Goal: Information Seeking & Learning: Learn about a topic

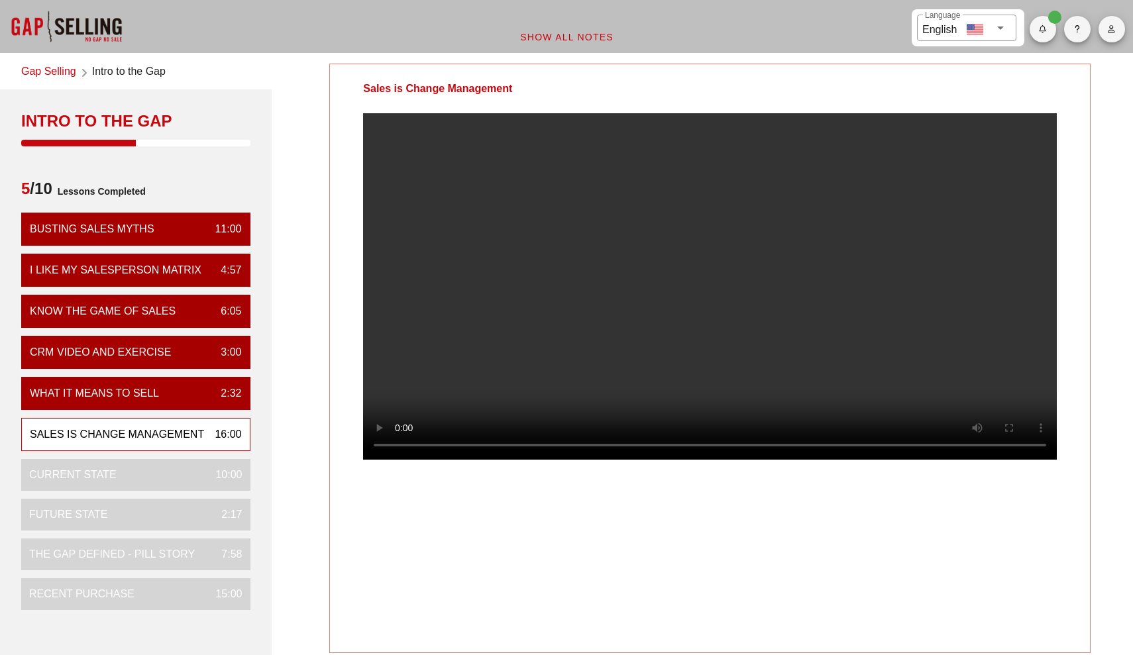
click at [711, 317] on video at bounding box center [709, 286] width 693 height 346
click at [880, 260] on video at bounding box center [709, 286] width 693 height 346
click at [929, 272] on video at bounding box center [709, 286] width 693 height 346
click at [990, 283] on video at bounding box center [709, 286] width 693 height 346
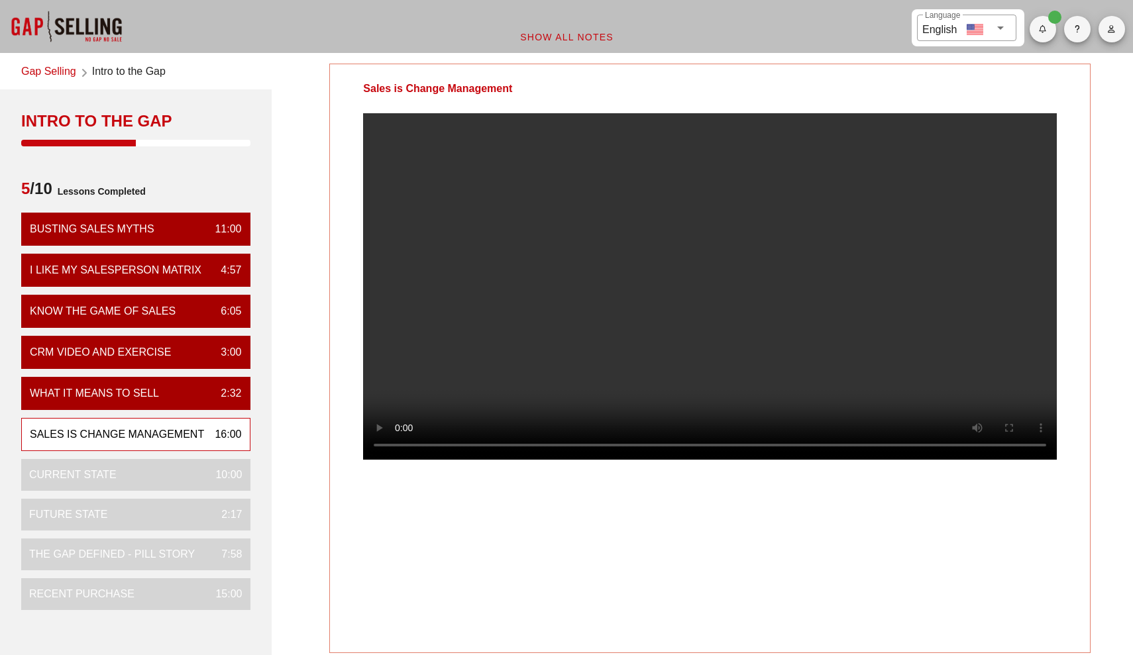
click at [1026, 314] on video at bounding box center [709, 286] width 693 height 346
click at [983, 331] on video at bounding box center [709, 286] width 693 height 346
click at [1008, 326] on video at bounding box center [709, 286] width 693 height 346
click at [1005, 326] on video at bounding box center [709, 286] width 693 height 346
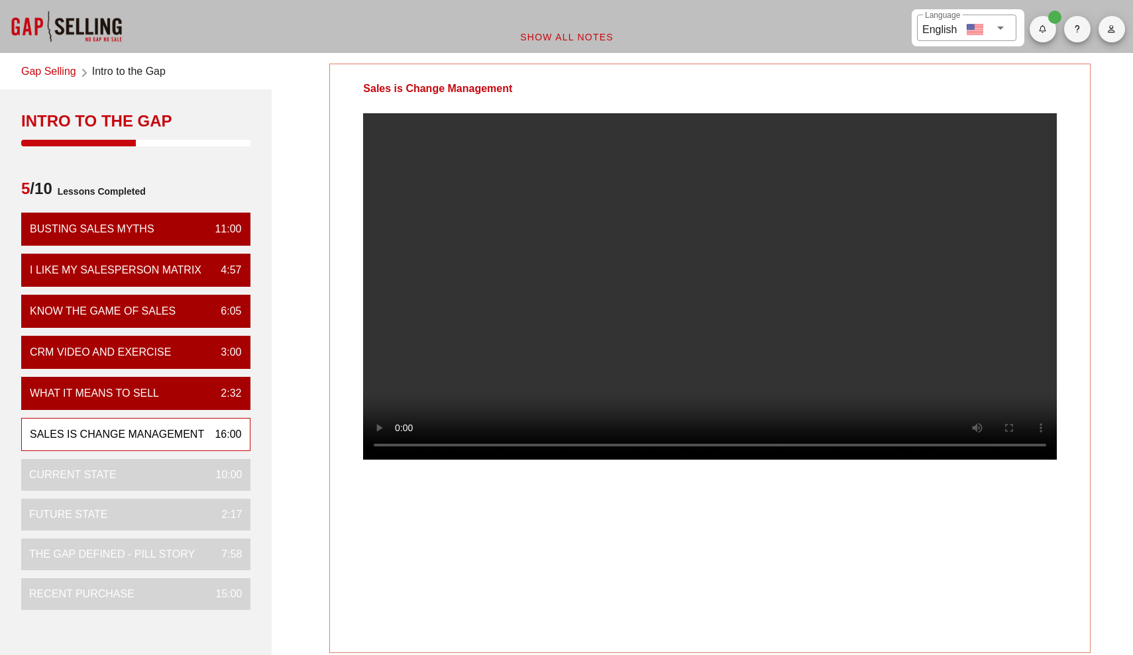
click at [1005, 326] on video at bounding box center [709, 286] width 693 height 346
click at [1006, 344] on video at bounding box center [709, 286] width 693 height 346
click at [1027, 332] on video at bounding box center [709, 286] width 693 height 346
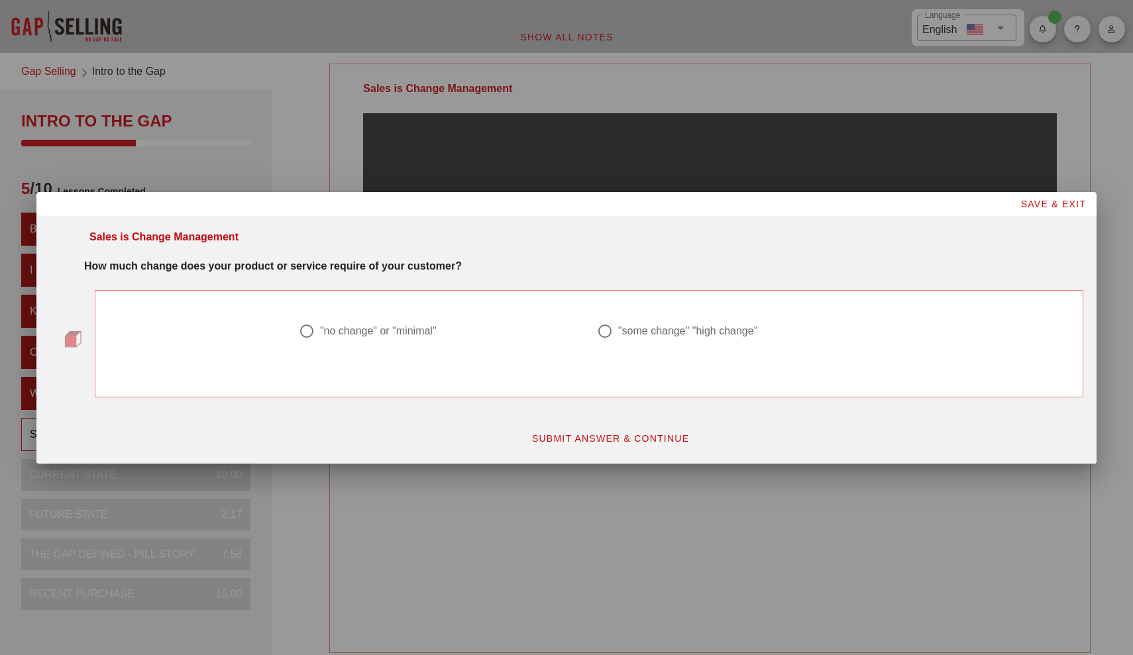
click at [402, 333] on div ""no change" or "minimal"" at bounding box center [378, 331] width 117 height 13
radio input "true"
click at [544, 429] on button "SUBMIT ANSWER & CONTINUE" at bounding box center [610, 439] width 179 height 24
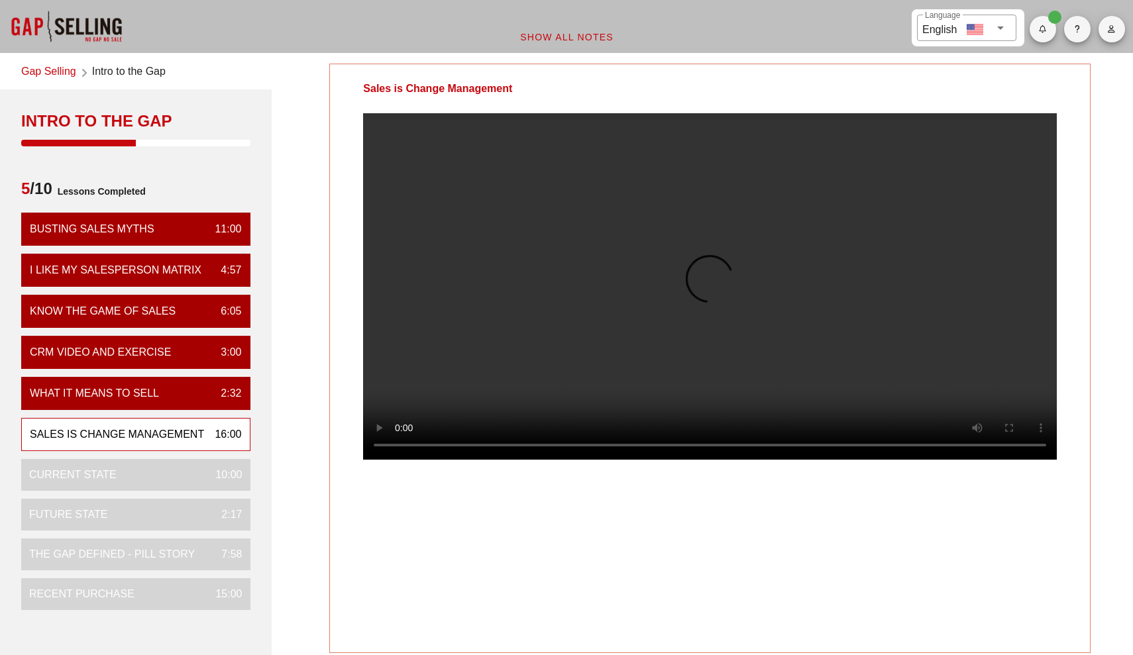
click at [547, 401] on video at bounding box center [709, 286] width 693 height 346
click at [562, 352] on video at bounding box center [709, 286] width 693 height 346
click at [495, 364] on video at bounding box center [709, 286] width 693 height 346
click at [560, 338] on video at bounding box center [709, 286] width 693 height 346
click at [571, 267] on video at bounding box center [709, 286] width 693 height 346
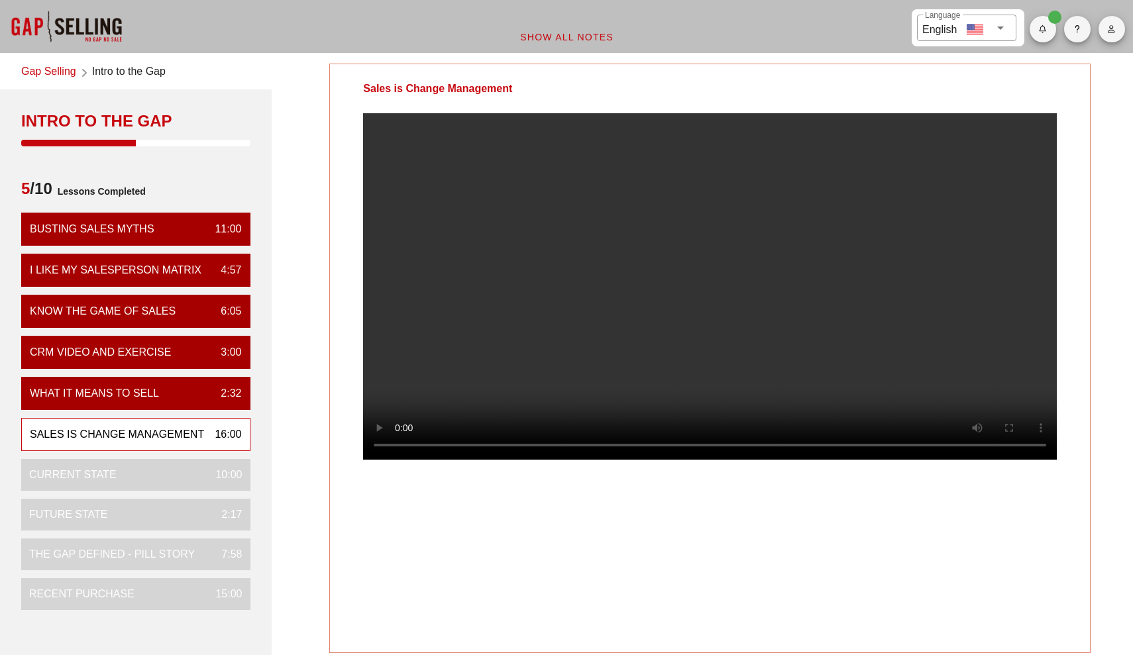
click at [584, 267] on video at bounding box center [709, 286] width 693 height 346
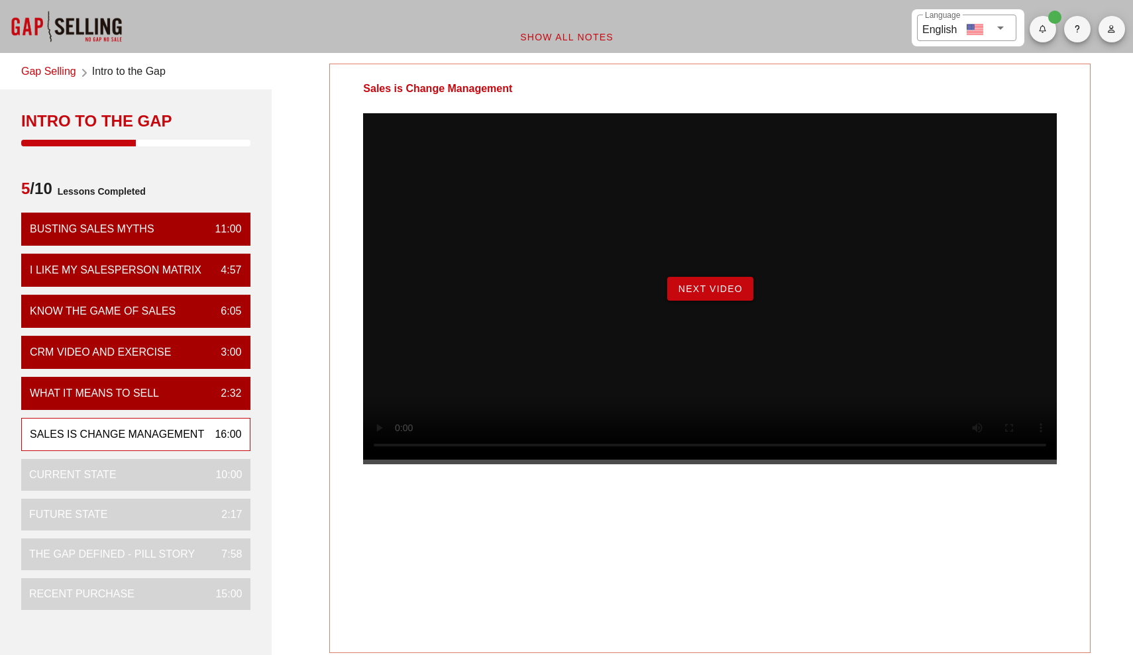
click at [696, 301] on button "Next Video" at bounding box center [710, 289] width 86 height 24
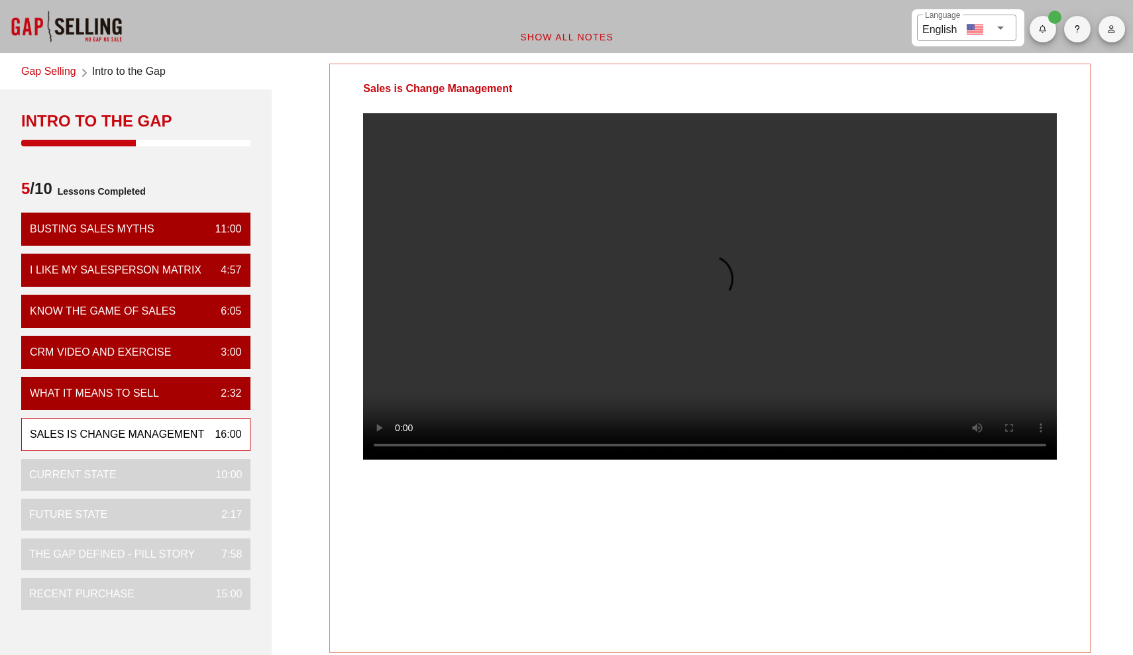
click at [856, 369] on video at bounding box center [709, 286] width 693 height 346
click at [613, 460] on video at bounding box center [709, 286] width 693 height 346
click at [684, 412] on video at bounding box center [709, 286] width 693 height 346
click at [780, 431] on video at bounding box center [709, 286] width 693 height 346
click at [811, 383] on video at bounding box center [709, 286] width 693 height 346
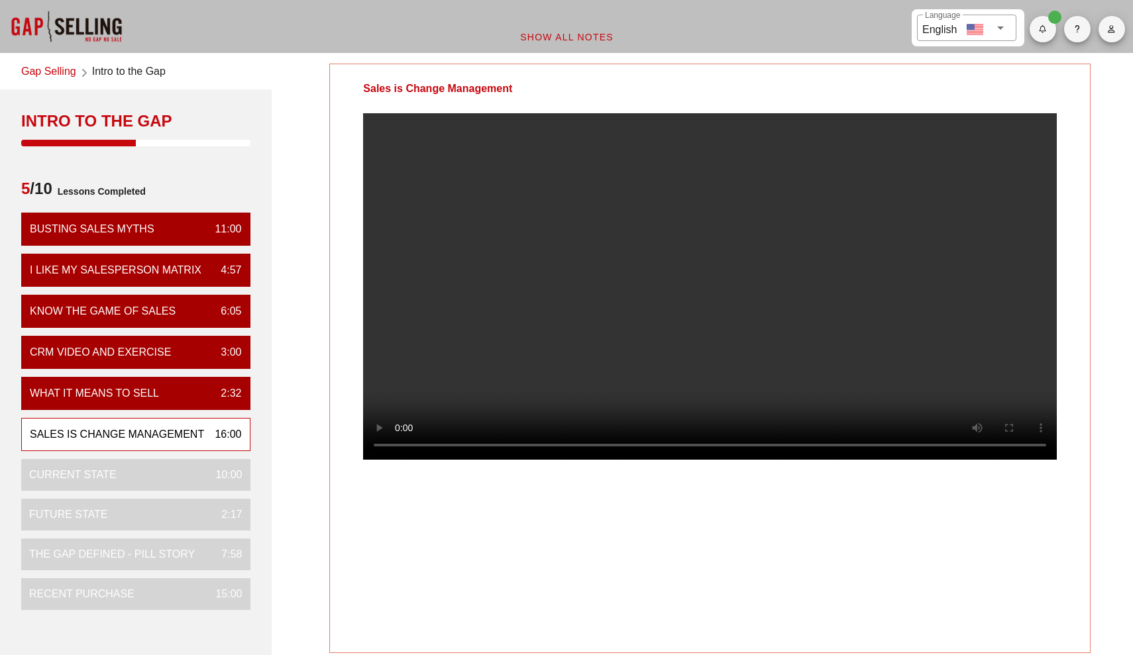
click at [1011, 276] on video at bounding box center [709, 286] width 693 height 346
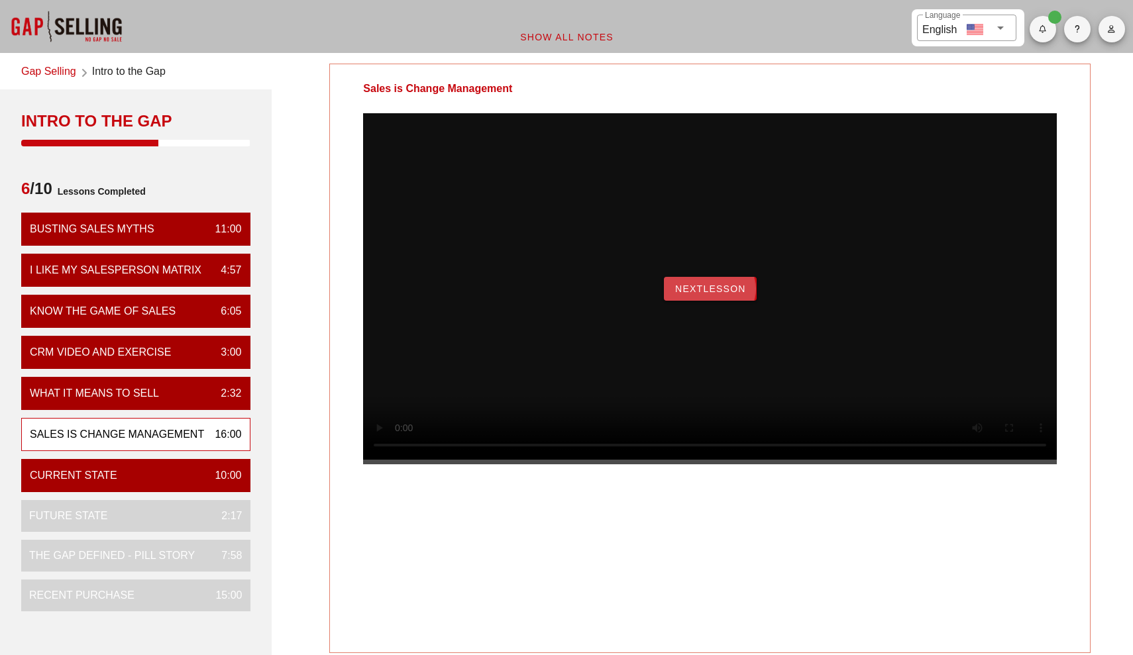
click at [735, 294] on span "NextLesson" at bounding box center [710, 288] width 72 height 11
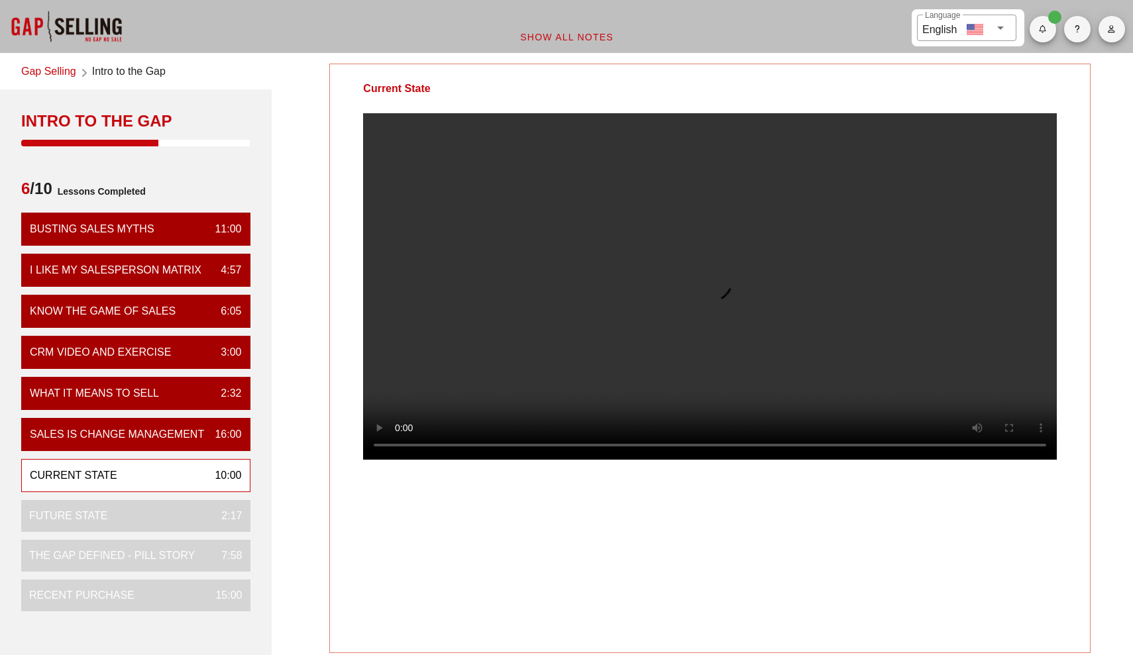
click at [769, 382] on video at bounding box center [709, 286] width 693 height 346
click at [835, 248] on video at bounding box center [709, 286] width 693 height 346
click at [676, 334] on video at bounding box center [709, 286] width 693 height 346
click at [560, 460] on video at bounding box center [709, 286] width 693 height 346
click at [599, 433] on video at bounding box center [709, 286] width 693 height 346
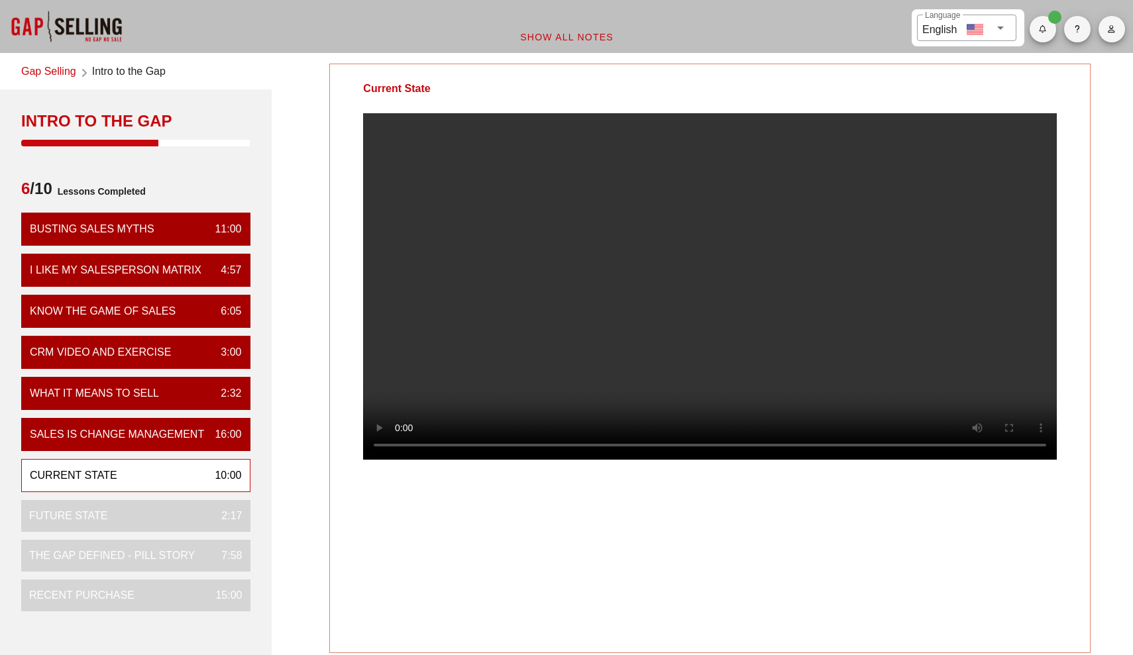
click at [537, 352] on video at bounding box center [709, 286] width 693 height 346
click at [525, 323] on video at bounding box center [709, 286] width 693 height 346
click at [552, 264] on video at bounding box center [709, 286] width 693 height 346
click at [561, 243] on video at bounding box center [709, 286] width 693 height 346
click at [582, 190] on video at bounding box center [709, 286] width 693 height 346
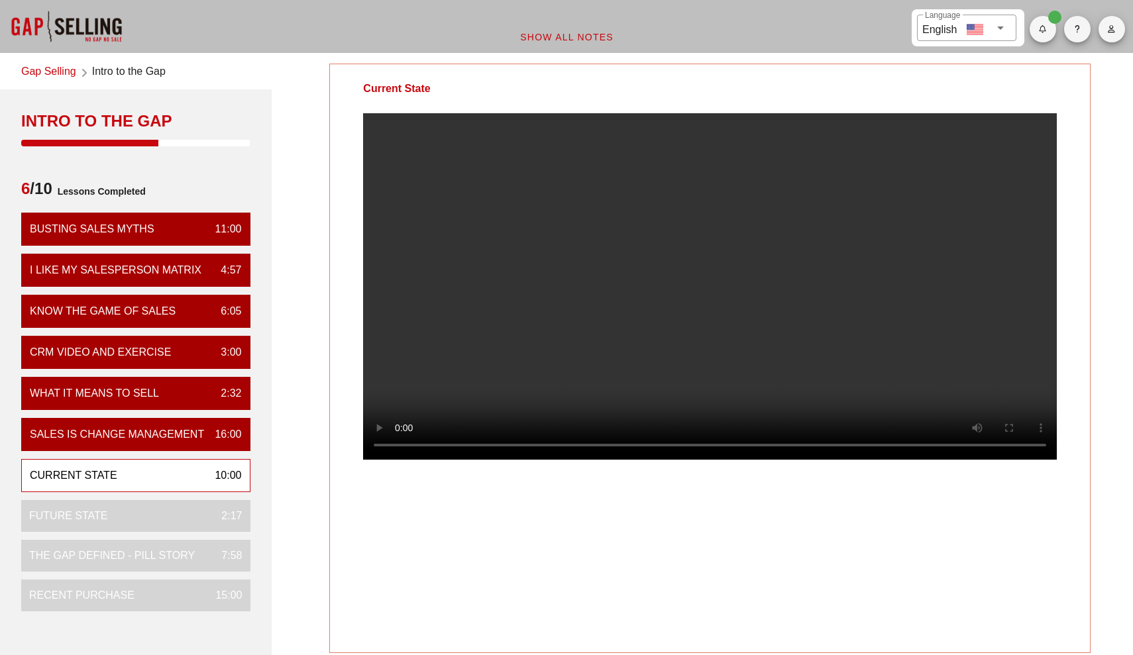
click at [442, 295] on video at bounding box center [709, 286] width 693 height 346
click at [409, 415] on video at bounding box center [709, 286] width 693 height 346
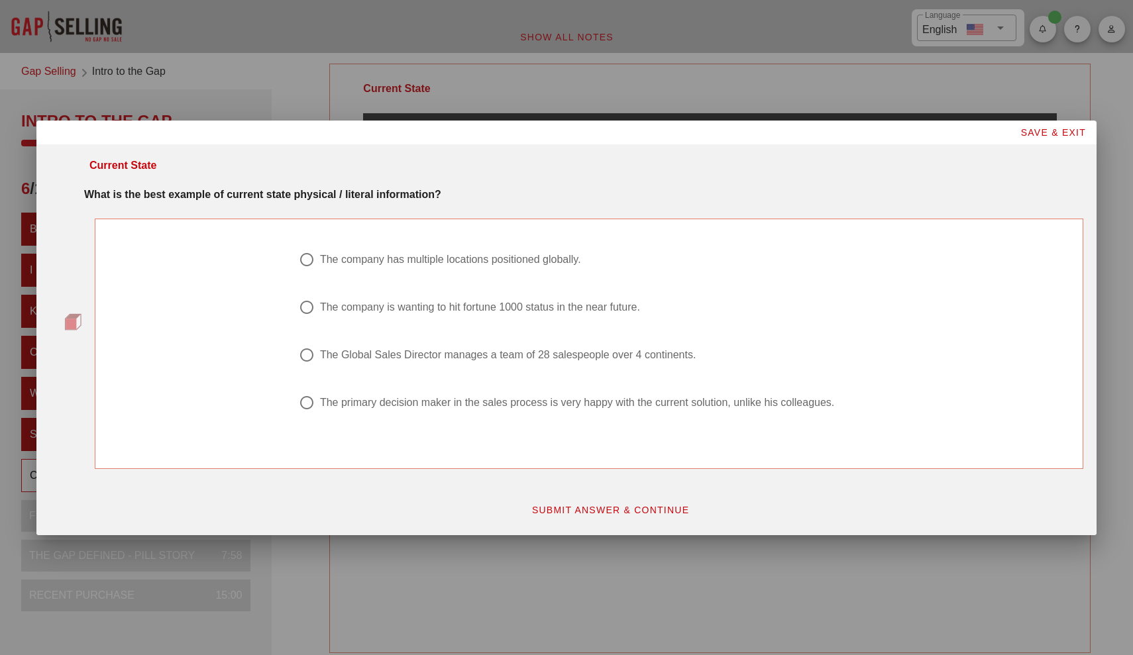
click at [401, 359] on div "The Global Sales Director manages a team of 28 salespeople over 4 continents." at bounding box center [508, 354] width 376 height 13
radio input "true"
click at [568, 505] on span "SUBMIT ANSWER & CONTINUE" at bounding box center [610, 510] width 158 height 11
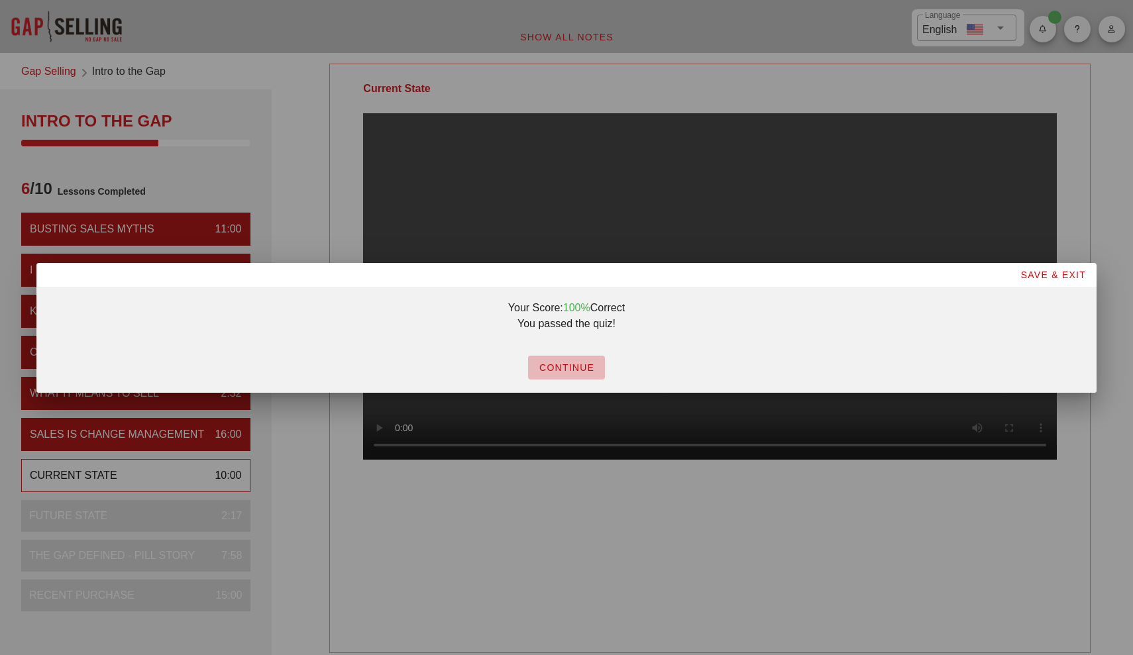
click at [557, 360] on button "CONTINUE" at bounding box center [566, 368] width 77 height 24
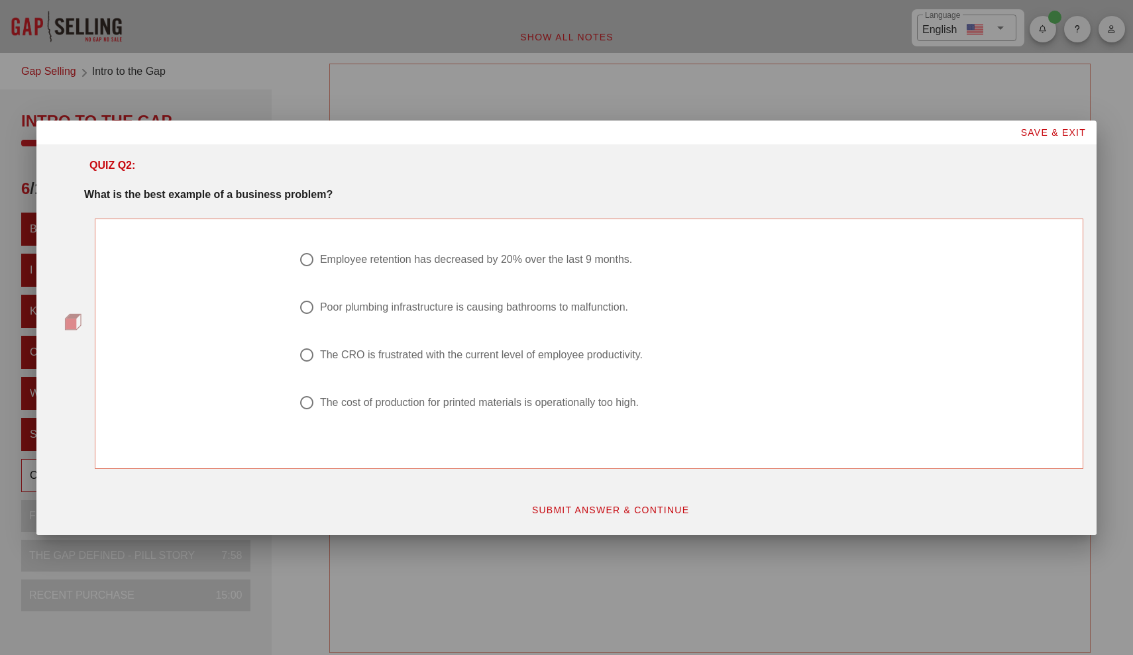
click at [392, 353] on div "The CRO is frustrated with the current level of employee productivity." at bounding box center [481, 354] width 323 height 13
click at [435, 399] on div "The cost of production for printed materials is operationally too high." at bounding box center [479, 402] width 319 height 13
radio input "false"
radio input "true"
click at [623, 515] on span "SUBMIT ANSWER & CONTINUE" at bounding box center [610, 510] width 158 height 11
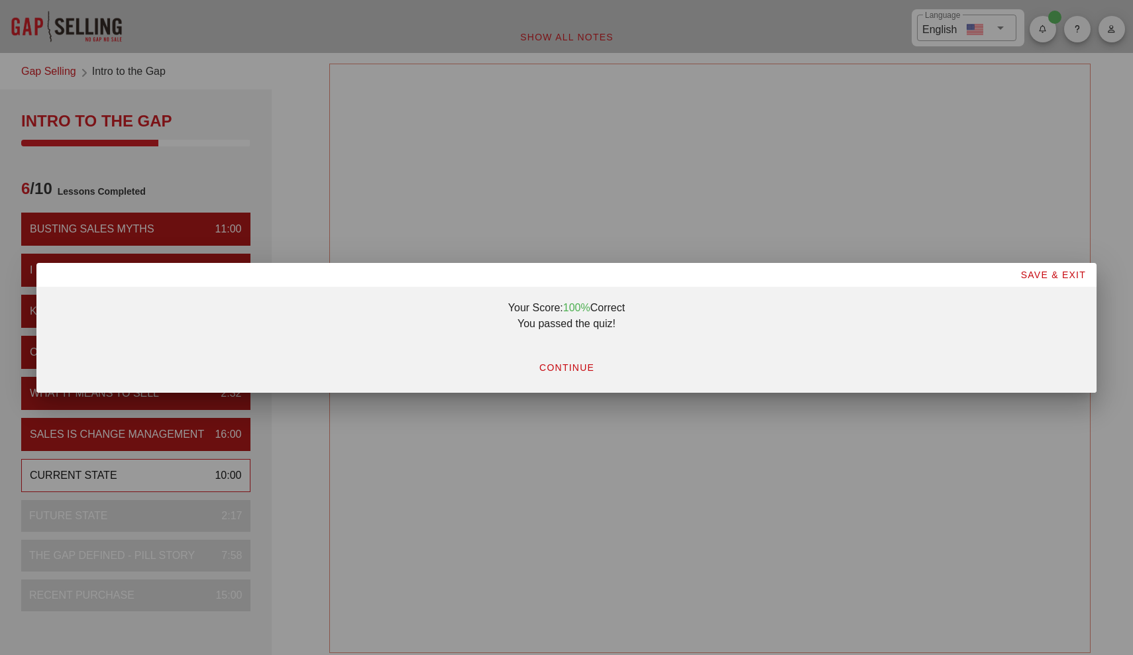
click at [576, 370] on span "CONTINUE" at bounding box center [566, 367] width 56 height 11
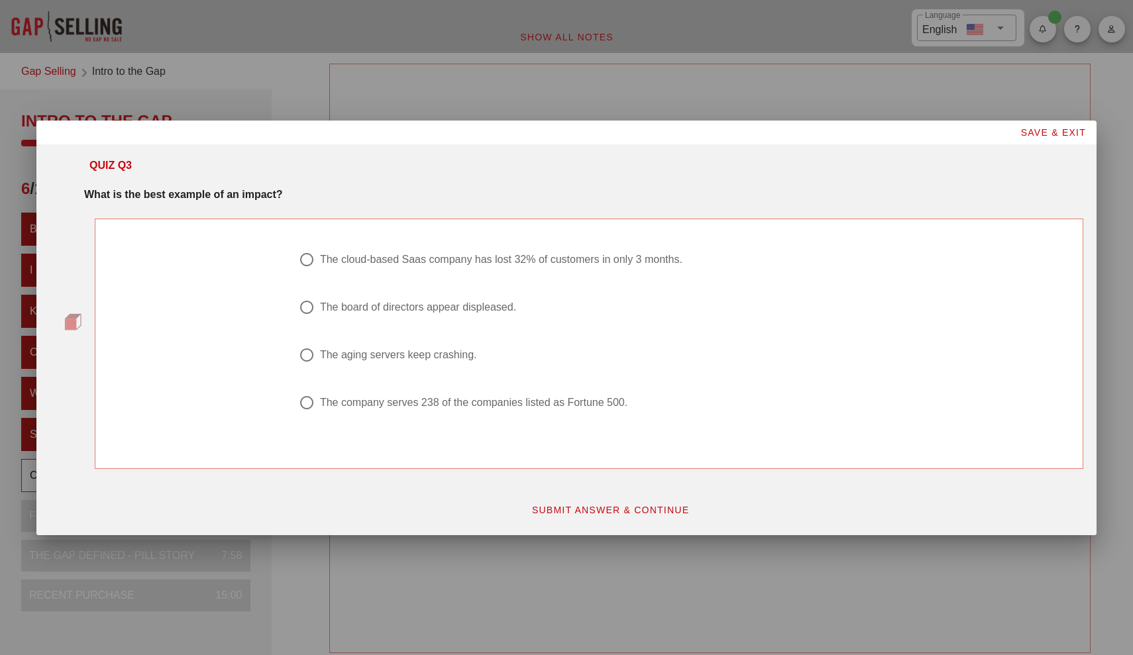
click at [383, 268] on div at bounding box center [589, 276] width 580 height 16
click at [403, 256] on div "The cloud-based Saas company has lost 32% of customers in only 3 months." at bounding box center [501, 259] width 362 height 13
radio input "true"
click at [576, 505] on span "SUBMIT ANSWER & CONTINUE" at bounding box center [610, 510] width 158 height 11
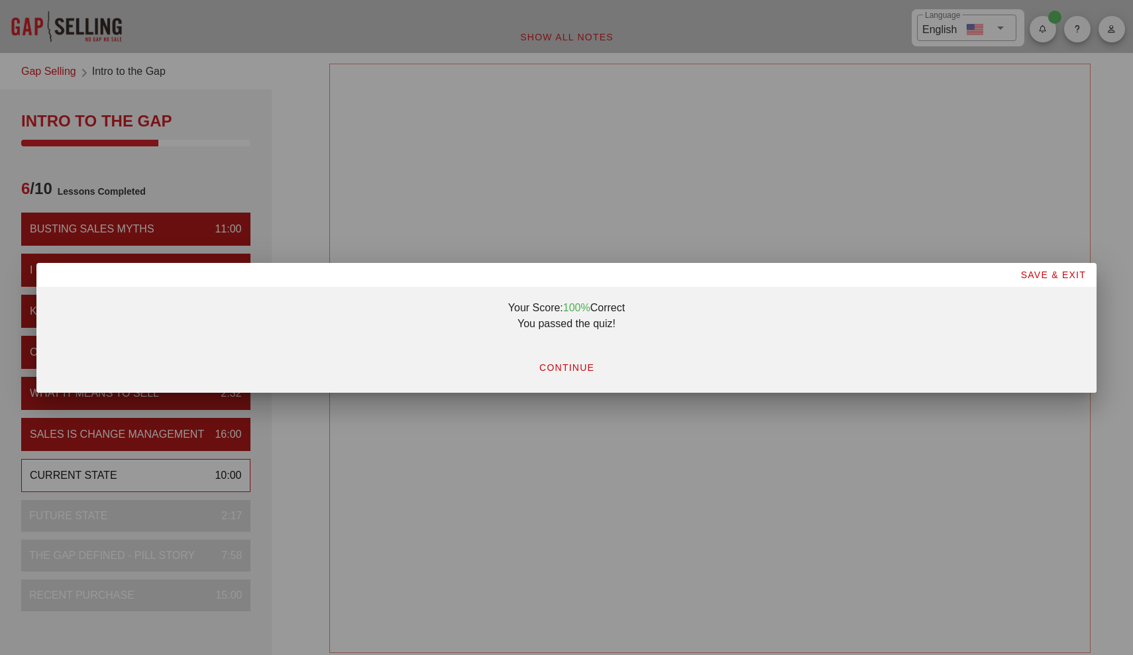
click at [570, 368] on span "CONTINUE" at bounding box center [566, 367] width 56 height 11
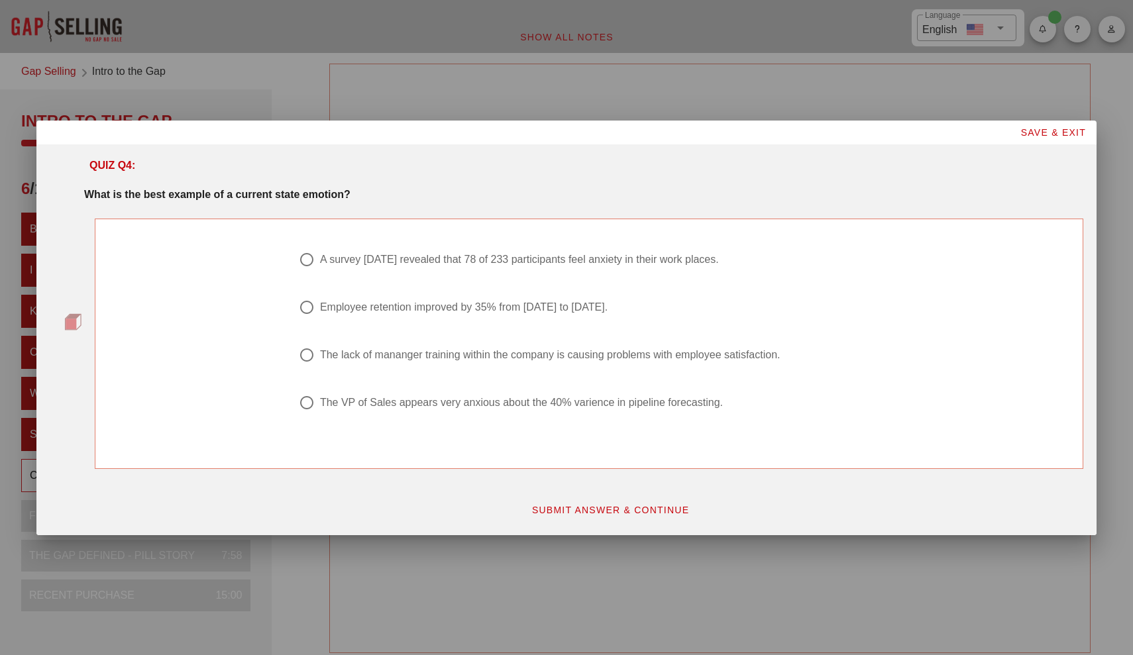
click at [370, 405] on div "The VP of Sales appears very anxious about the 40% varience in pipeline forecas…" at bounding box center [521, 402] width 403 height 13
radio input "true"
click at [557, 505] on span "SUBMIT ANSWER & CONTINUE" at bounding box center [610, 510] width 158 height 11
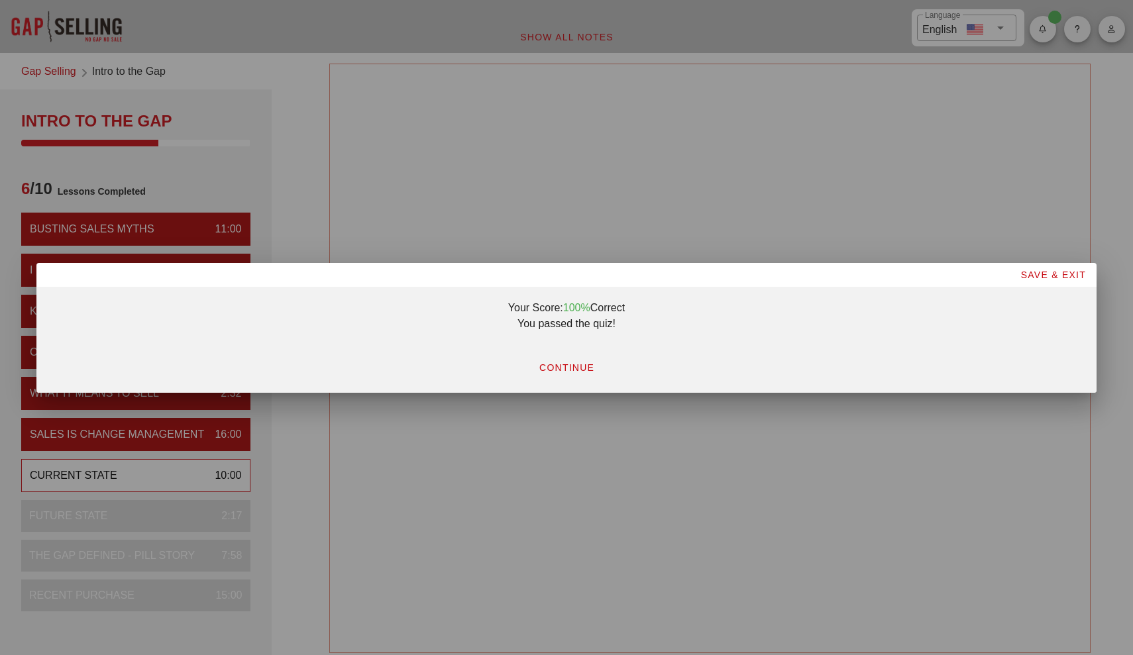
click at [579, 375] on button "CONTINUE" at bounding box center [566, 368] width 77 height 24
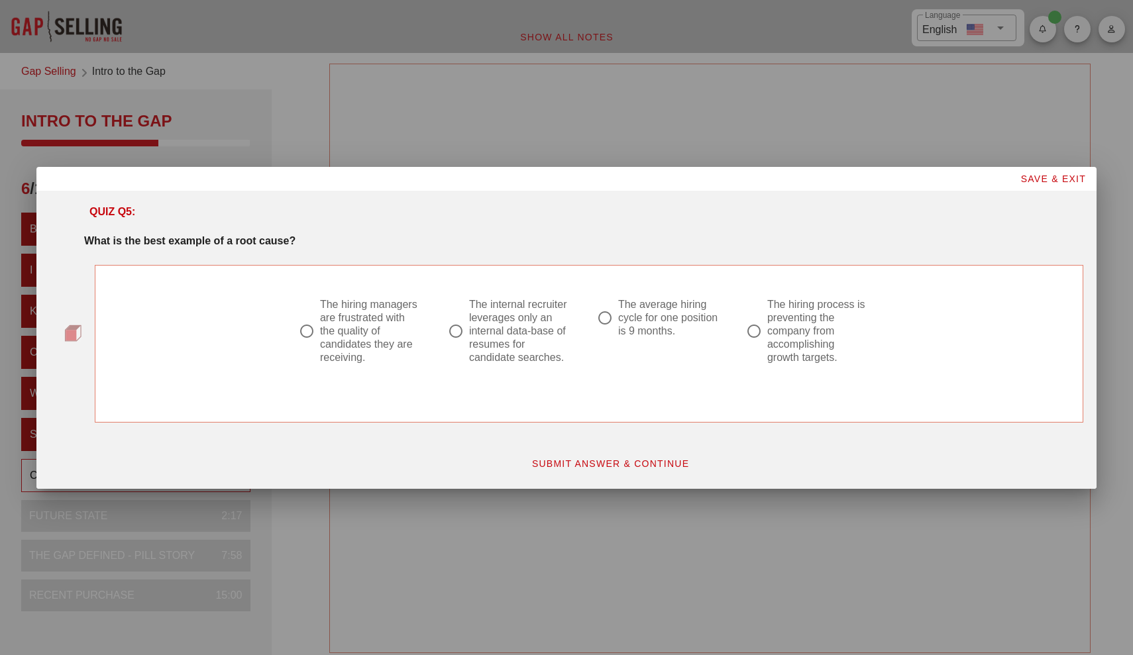
click at [510, 353] on div "The internal recruiter leverages only an internal data-base of resumes for cand…" at bounding box center [519, 331] width 101 height 66
radio input "true"
click at [562, 458] on span "SUBMIT ANSWER & CONTINUE" at bounding box center [610, 463] width 158 height 11
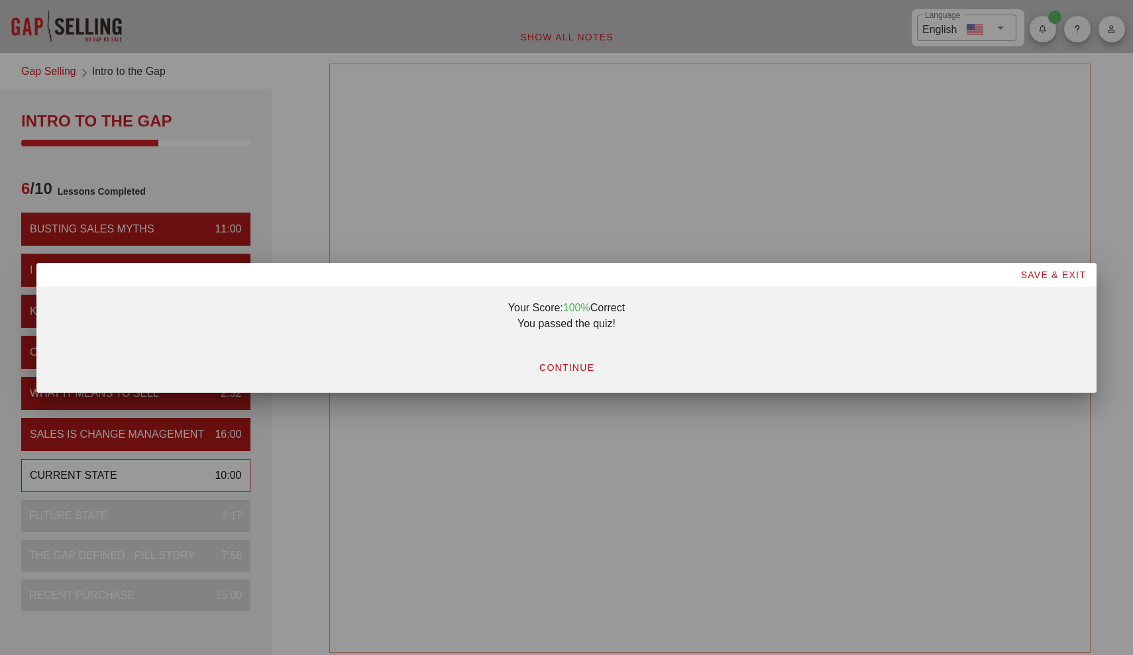
click at [572, 364] on span "CONTINUE" at bounding box center [566, 367] width 56 height 11
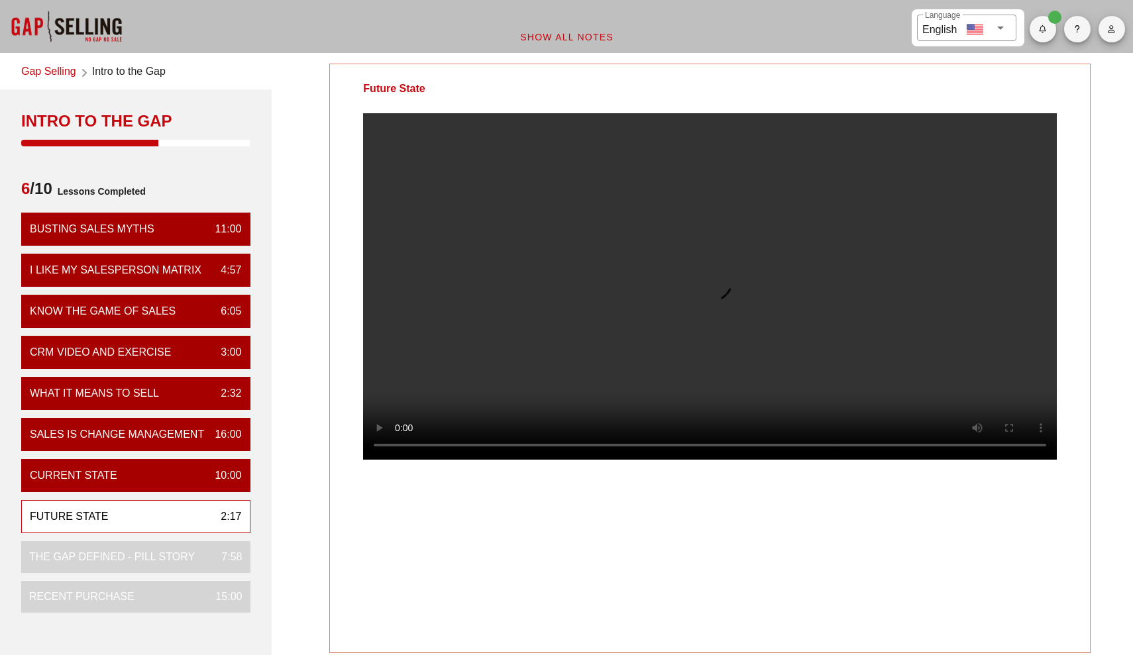
click at [868, 437] on video at bounding box center [709, 286] width 693 height 346
click at [866, 400] on video at bounding box center [709, 286] width 693 height 346
click at [880, 286] on video at bounding box center [709, 286] width 693 height 346
click at [841, 230] on video at bounding box center [709, 286] width 693 height 346
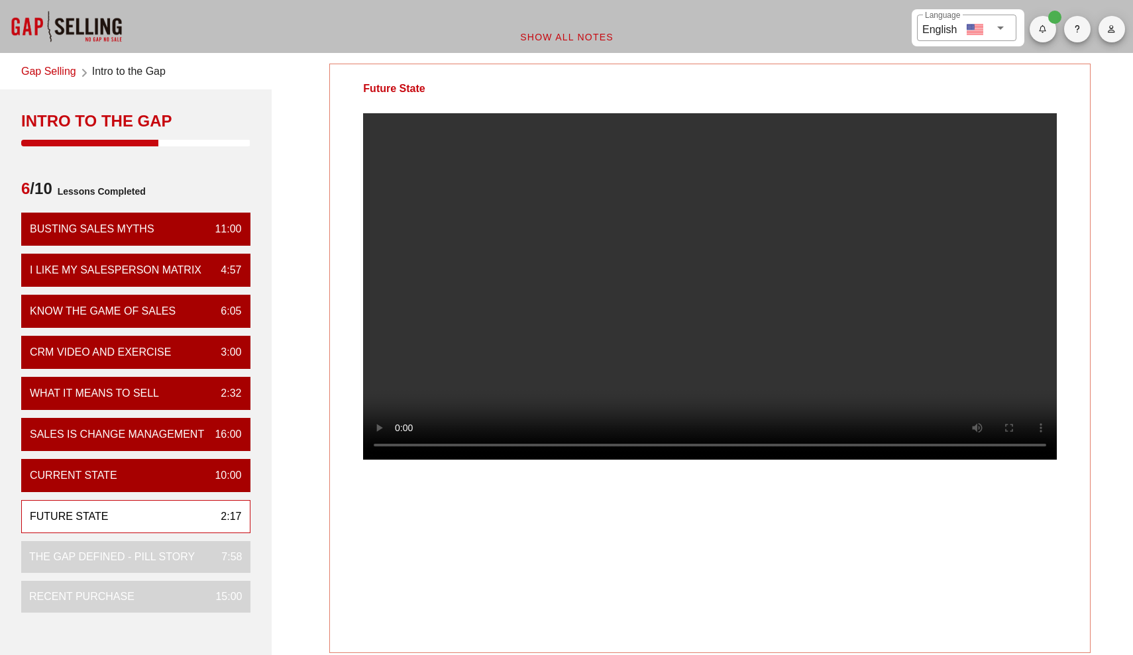
click at [813, 107] on div "Future State" at bounding box center [710, 88] width 760 height 49
click at [759, 146] on video at bounding box center [709, 286] width 693 height 346
click at [627, 189] on video at bounding box center [709, 286] width 693 height 346
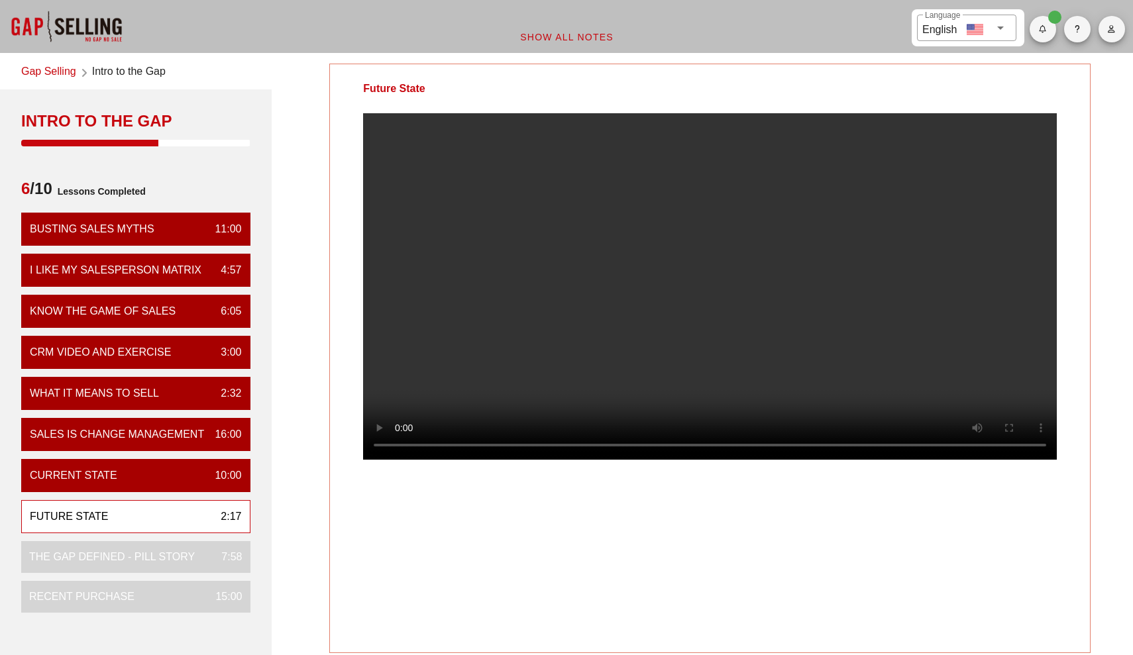
click at [627, 189] on video at bounding box center [709, 286] width 693 height 346
click at [641, 219] on video at bounding box center [709, 286] width 693 height 346
click at [519, 381] on video at bounding box center [709, 286] width 693 height 346
click at [569, 311] on video at bounding box center [709, 286] width 693 height 346
click at [489, 199] on video at bounding box center [709, 286] width 693 height 346
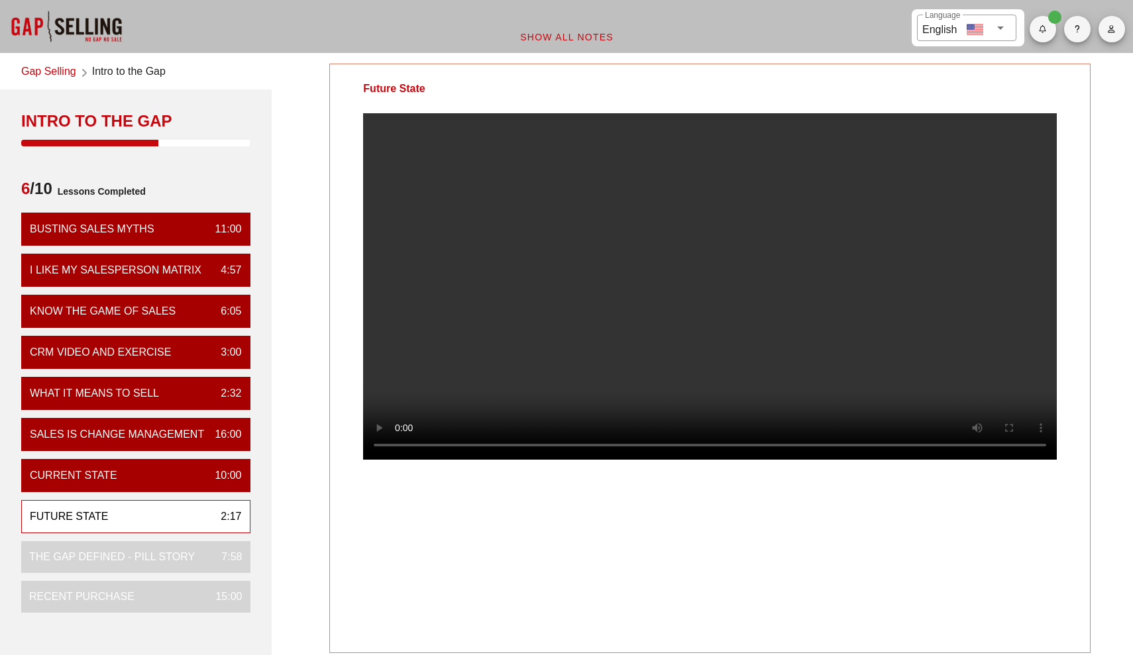
click at [482, 186] on video at bounding box center [709, 286] width 693 height 346
click at [478, 203] on video at bounding box center [709, 286] width 693 height 346
click at [477, 213] on video at bounding box center [709, 286] width 693 height 346
click at [503, 281] on video at bounding box center [709, 286] width 693 height 346
click at [542, 297] on video at bounding box center [709, 286] width 693 height 346
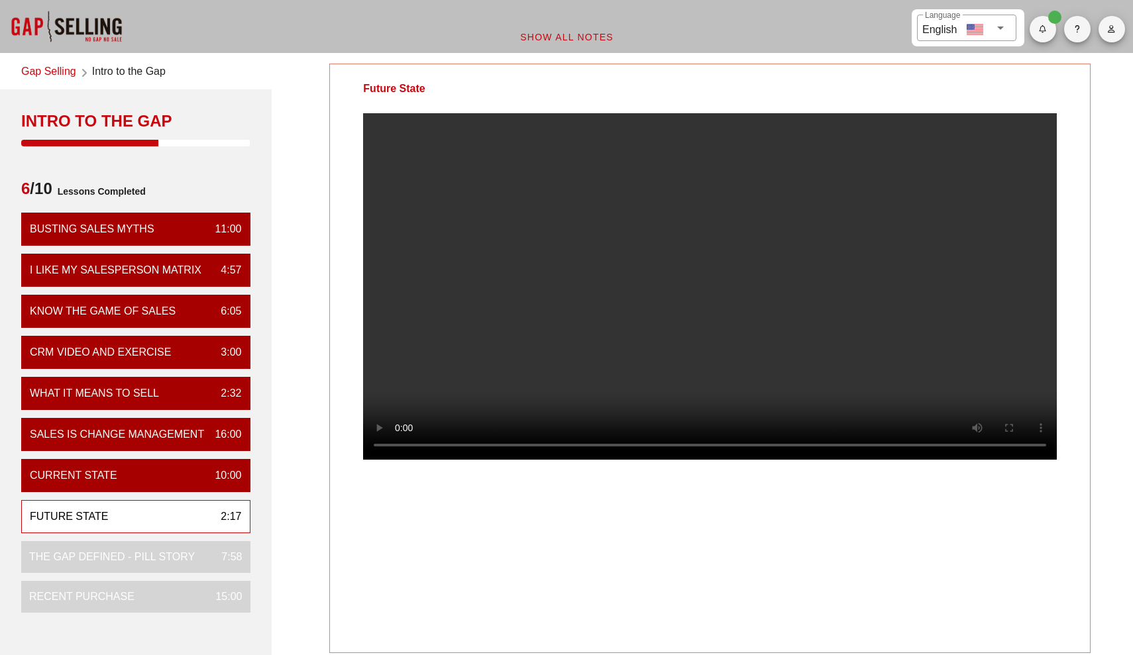
click at [463, 329] on video at bounding box center [709, 286] width 693 height 346
click at [489, 335] on video at bounding box center [709, 286] width 693 height 346
click at [488, 328] on video at bounding box center [709, 286] width 693 height 346
click at [464, 387] on video at bounding box center [709, 286] width 693 height 346
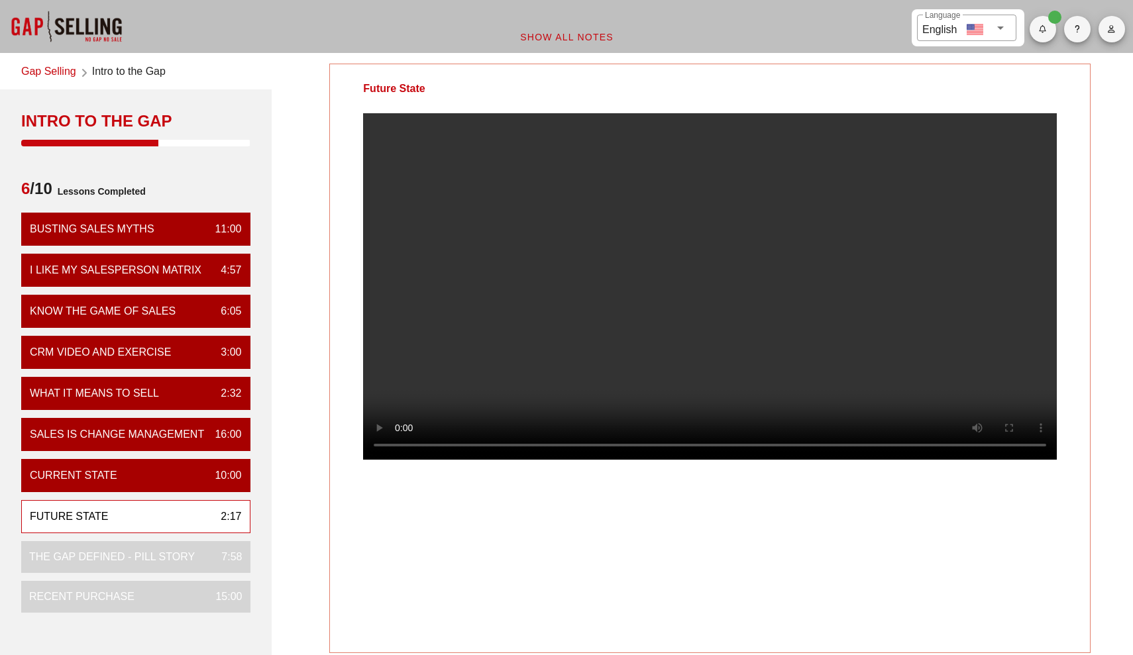
click at [507, 372] on video at bounding box center [709, 286] width 693 height 346
click at [801, 233] on video at bounding box center [709, 286] width 693 height 346
click at [380, 402] on video at bounding box center [709, 286] width 693 height 346
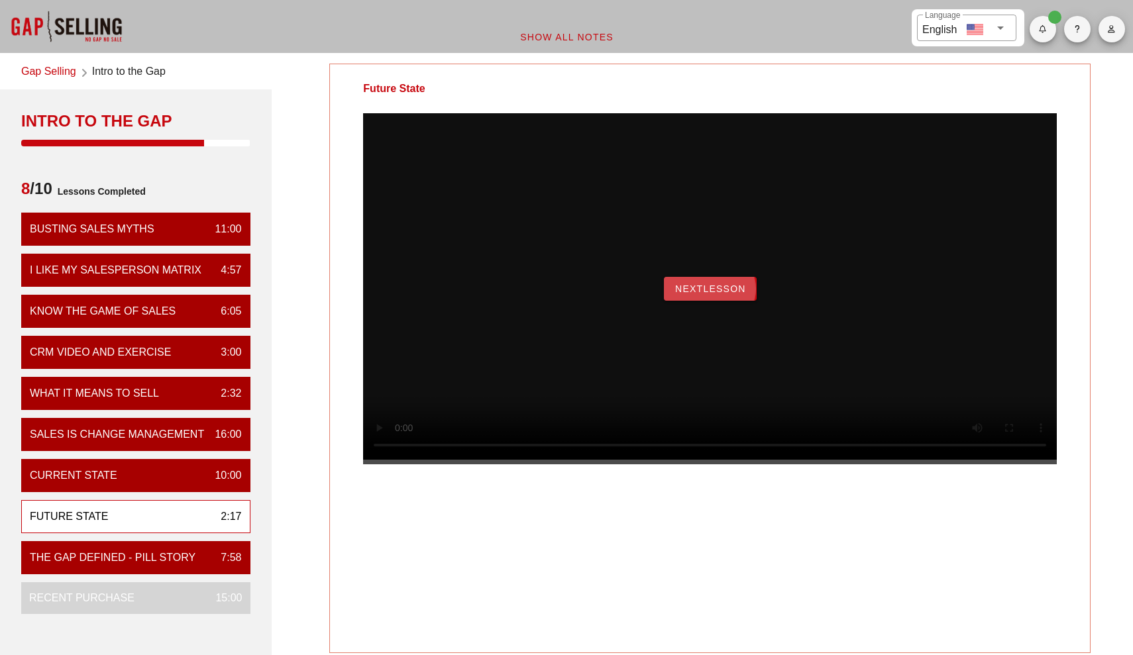
click at [731, 301] on button "NextLesson" at bounding box center [710, 289] width 93 height 24
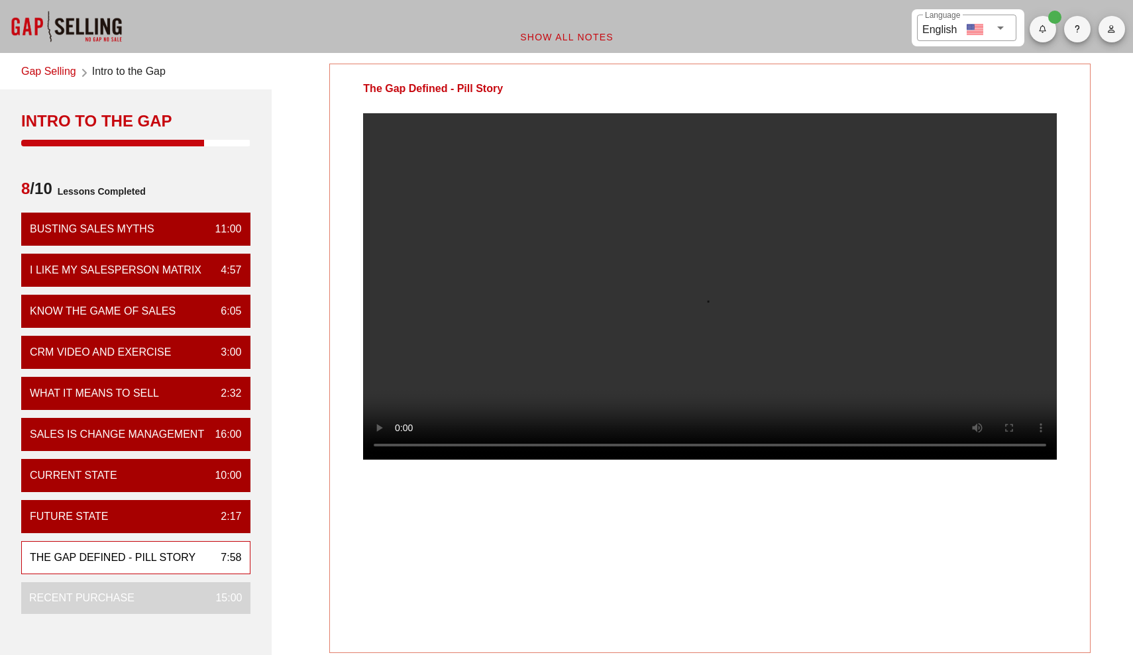
click at [615, 382] on video at bounding box center [709, 286] width 693 height 346
click at [617, 288] on video at bounding box center [709, 286] width 693 height 346
click at [582, 399] on video at bounding box center [709, 286] width 693 height 346
click at [640, 395] on video at bounding box center [709, 286] width 693 height 346
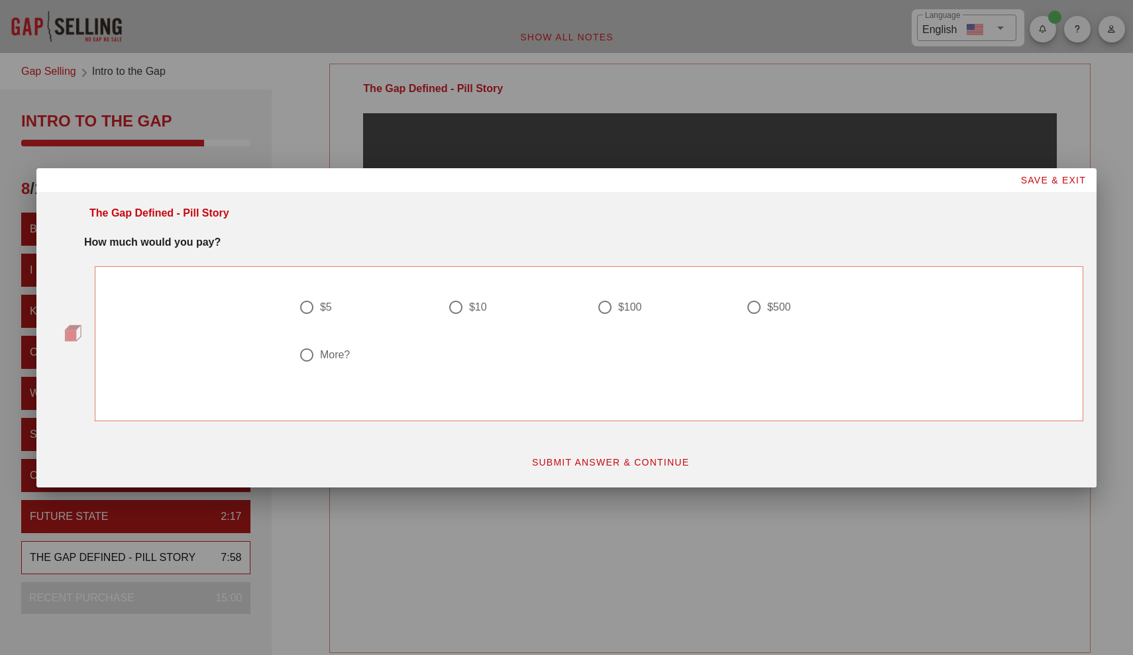
click at [601, 305] on div at bounding box center [604, 307] width 23 height 23
radio input "true"
click at [644, 465] on span "SUBMIT ANSWER & CONTINUE" at bounding box center [610, 462] width 158 height 11
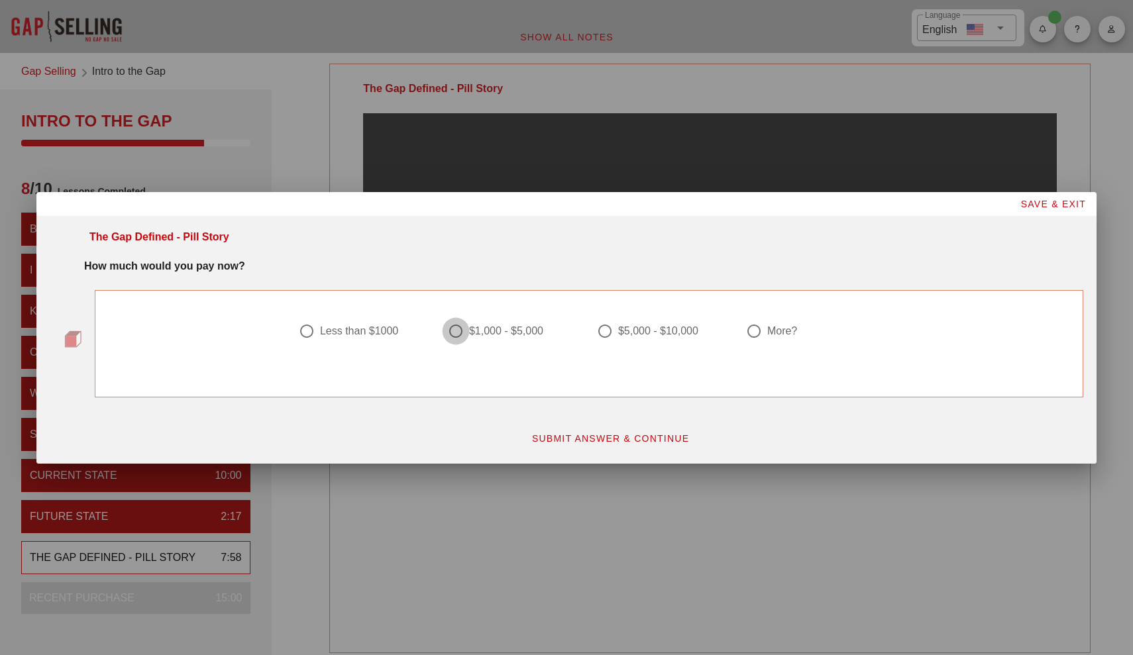
click at [450, 329] on div at bounding box center [455, 331] width 23 height 23
radio input "true"
click at [550, 430] on button "SUBMIT ANSWER & CONTINUE" at bounding box center [610, 439] width 179 height 24
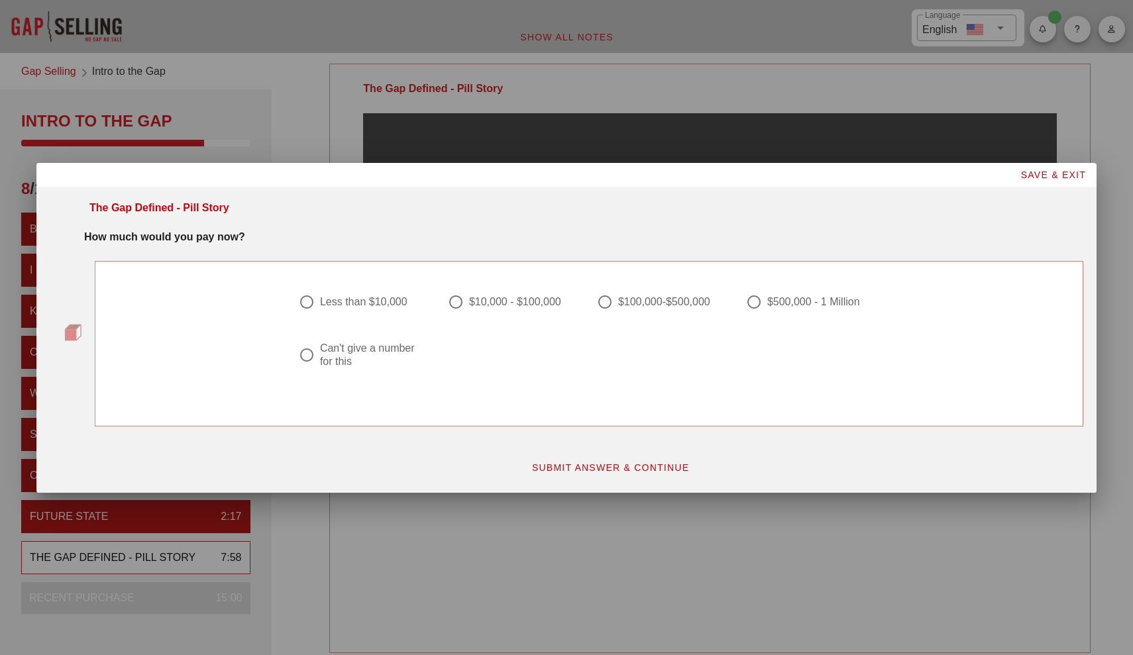
click at [754, 303] on div at bounding box center [753, 302] width 23 height 23
radio input "true"
click at [647, 305] on div "$100,000-$500,000" at bounding box center [664, 301] width 92 height 13
click at [770, 303] on div "$500,000 - 1 Million" at bounding box center [813, 301] width 93 height 13
radio input "false"
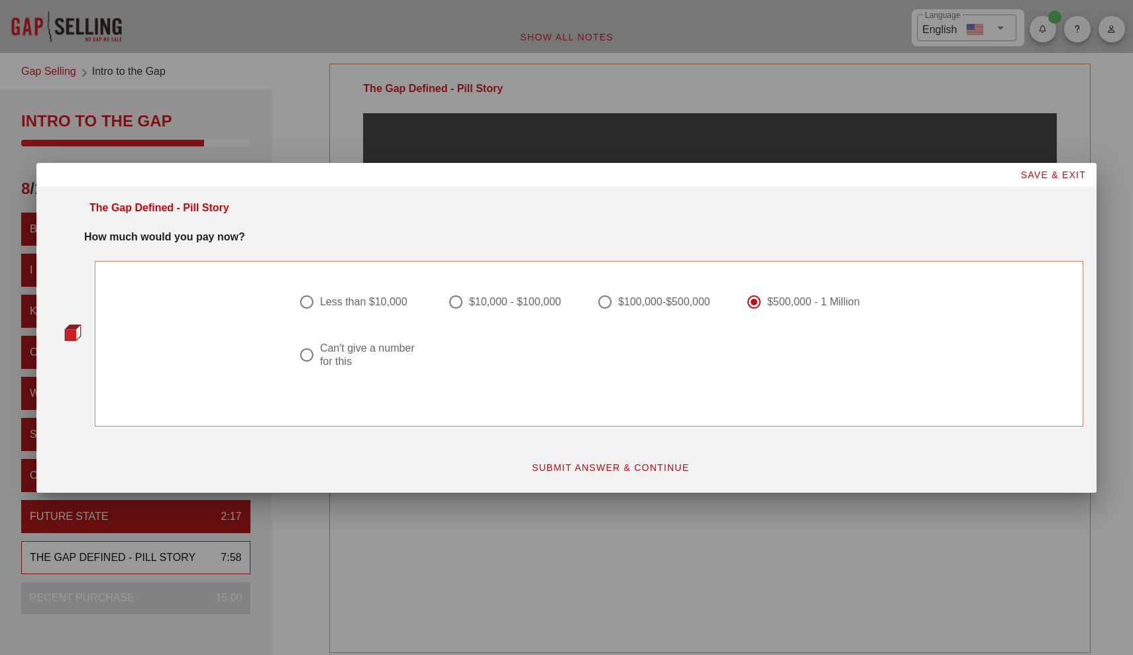
radio input "true"
click at [652, 462] on span "SUBMIT ANSWER & CONTINUE" at bounding box center [610, 467] width 158 height 11
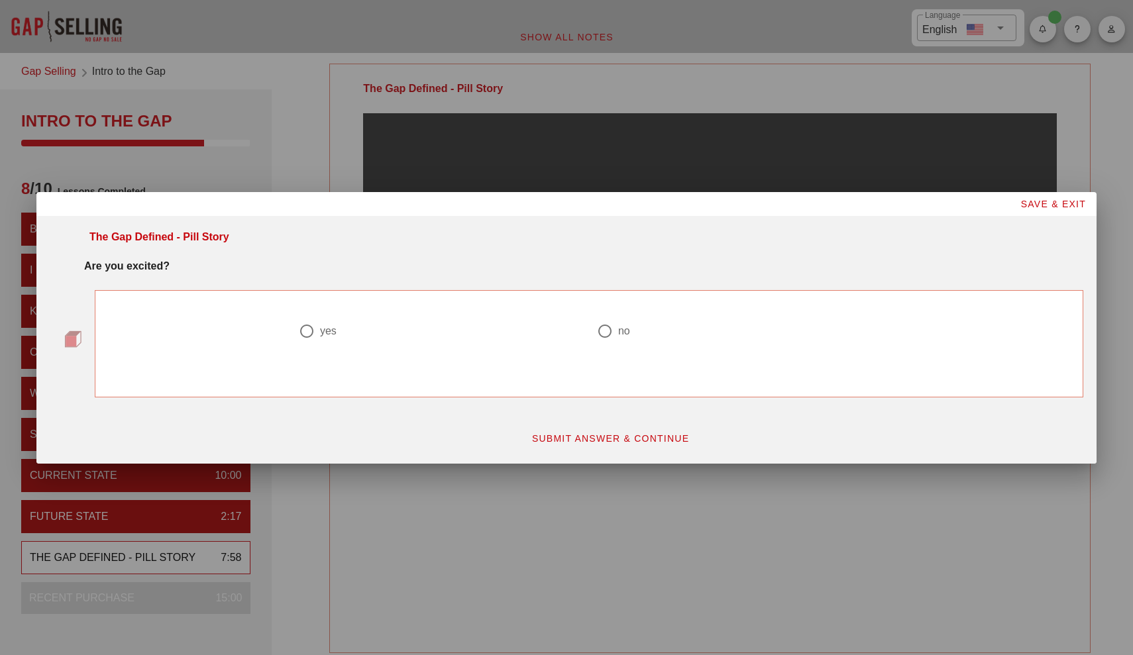
click at [304, 333] on div at bounding box center [306, 331] width 23 height 23
radio input "true"
click at [551, 438] on span "SUBMIT ANSWER & CONTINUE" at bounding box center [610, 438] width 158 height 11
click at [322, 332] on div "$5-$50" at bounding box center [336, 331] width 33 height 13
radio input "true"
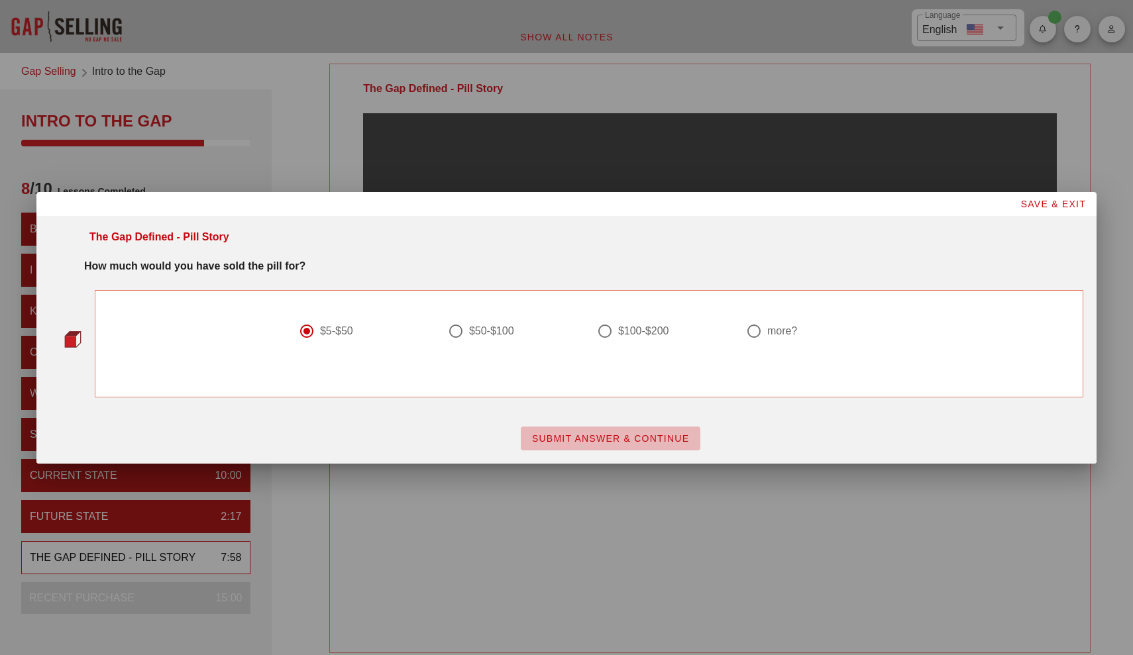
click at [595, 433] on span "SUBMIT ANSWER & CONTINUE" at bounding box center [610, 438] width 158 height 11
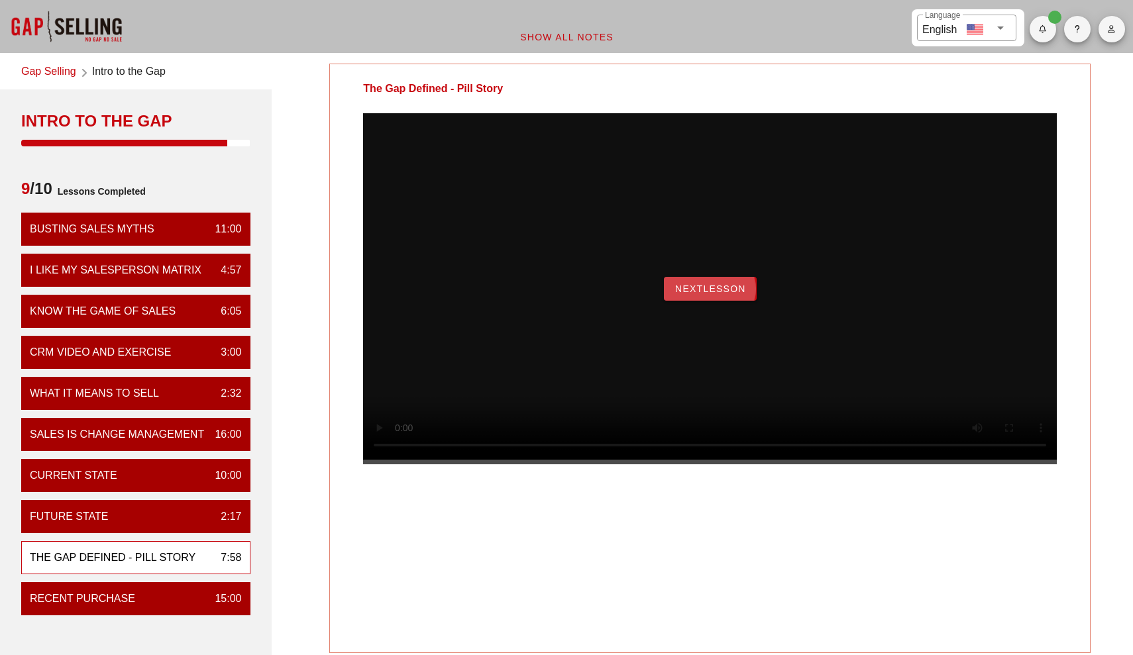
click at [703, 294] on span "NextLesson" at bounding box center [710, 288] width 72 height 11
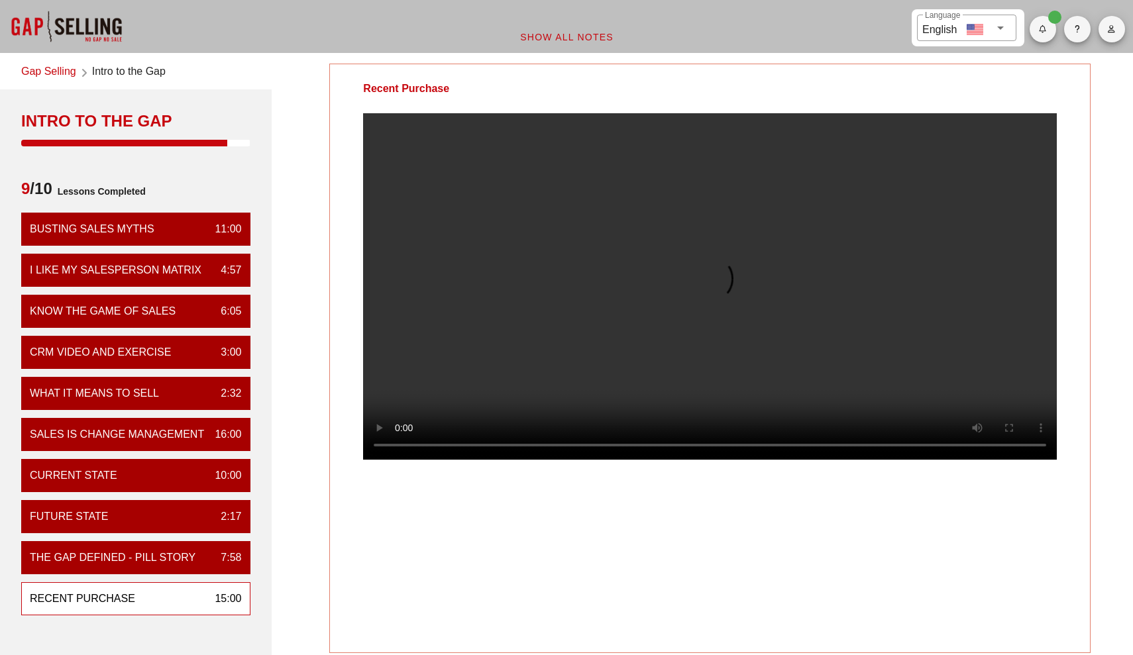
click at [857, 276] on video at bounding box center [709, 286] width 693 height 346
